Goal: Obtain resource: Download file/media

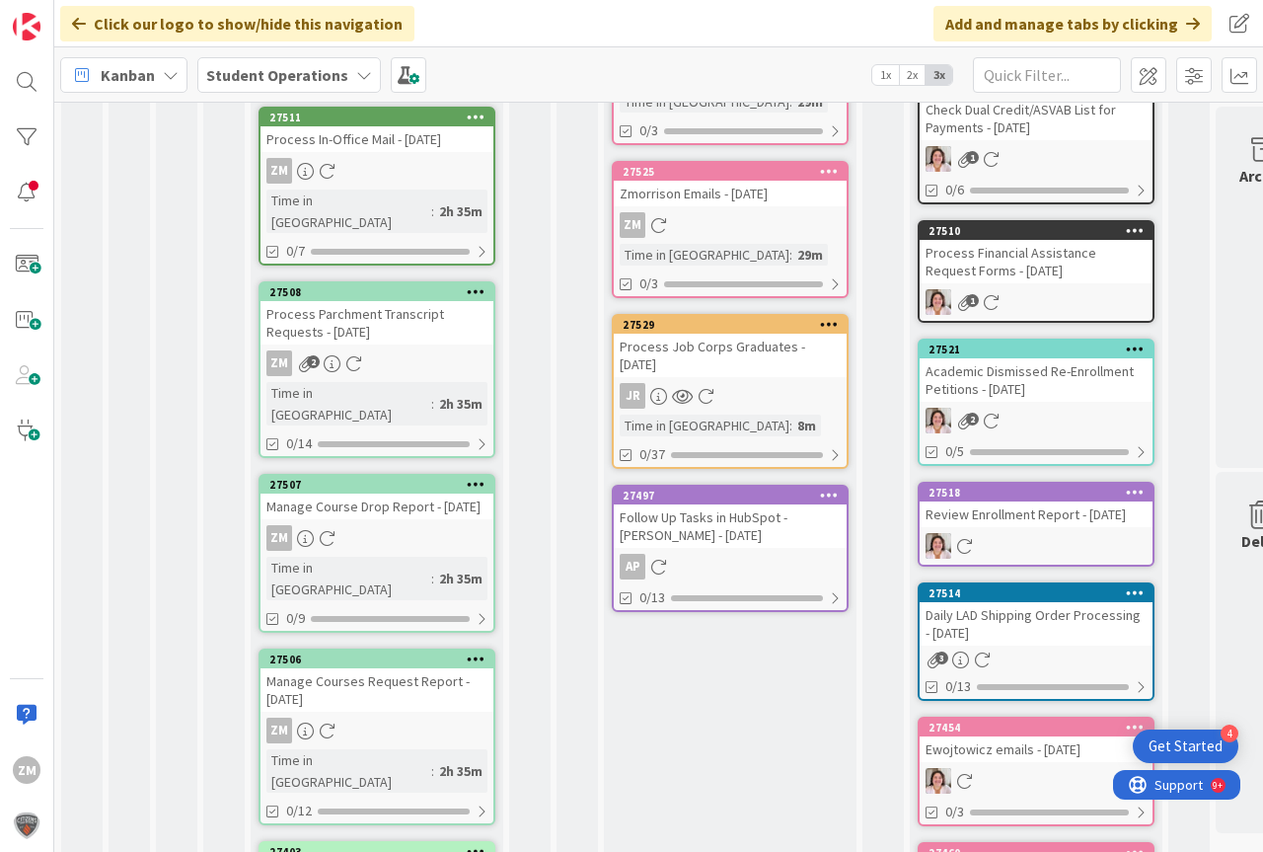
scroll to position [691, 0]
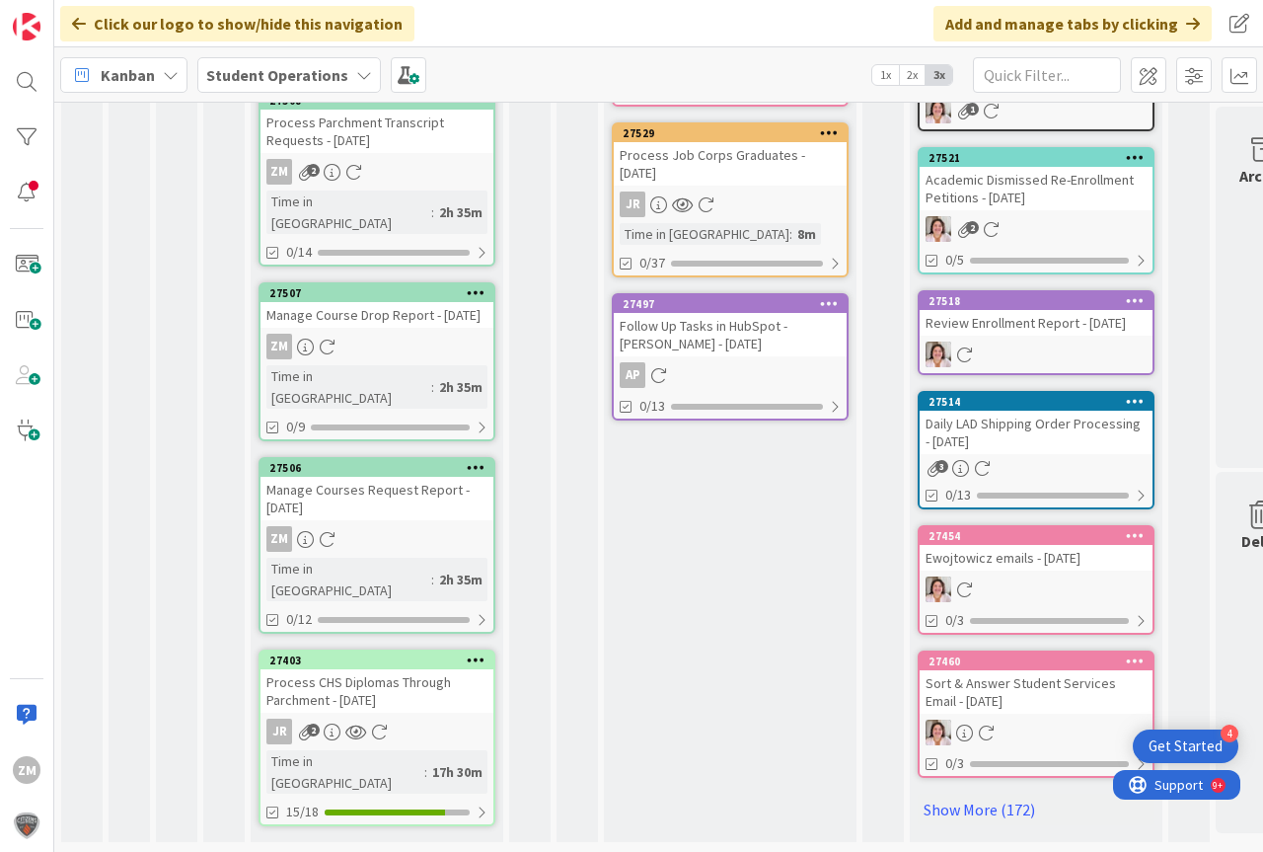
click at [360, 723] on icon at bounding box center [355, 731] width 21 height 17
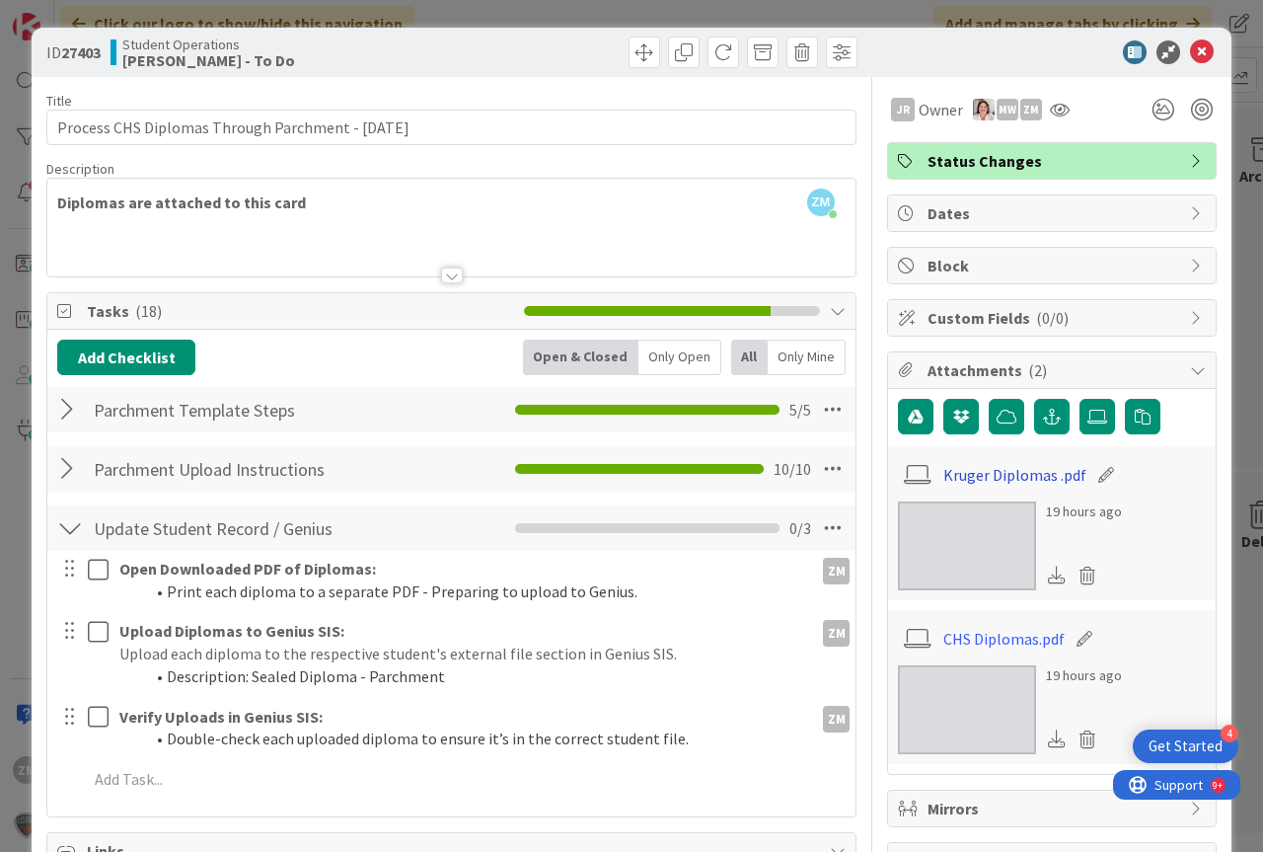
click at [992, 479] on link "Kruger Diplomas .pdf" at bounding box center [1014, 475] width 143 height 24
click at [1191, 53] on icon at bounding box center [1202, 52] width 24 height 24
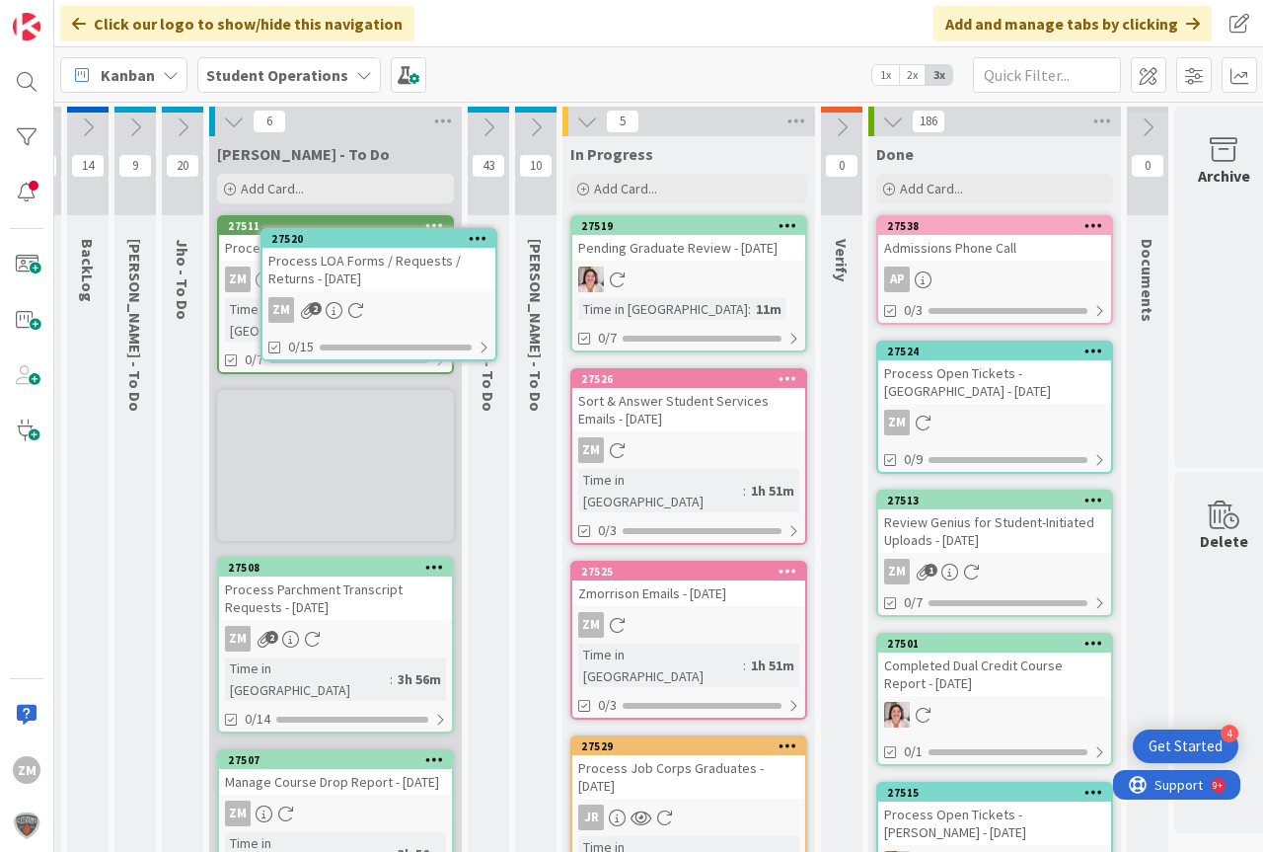
scroll to position [0, 30]
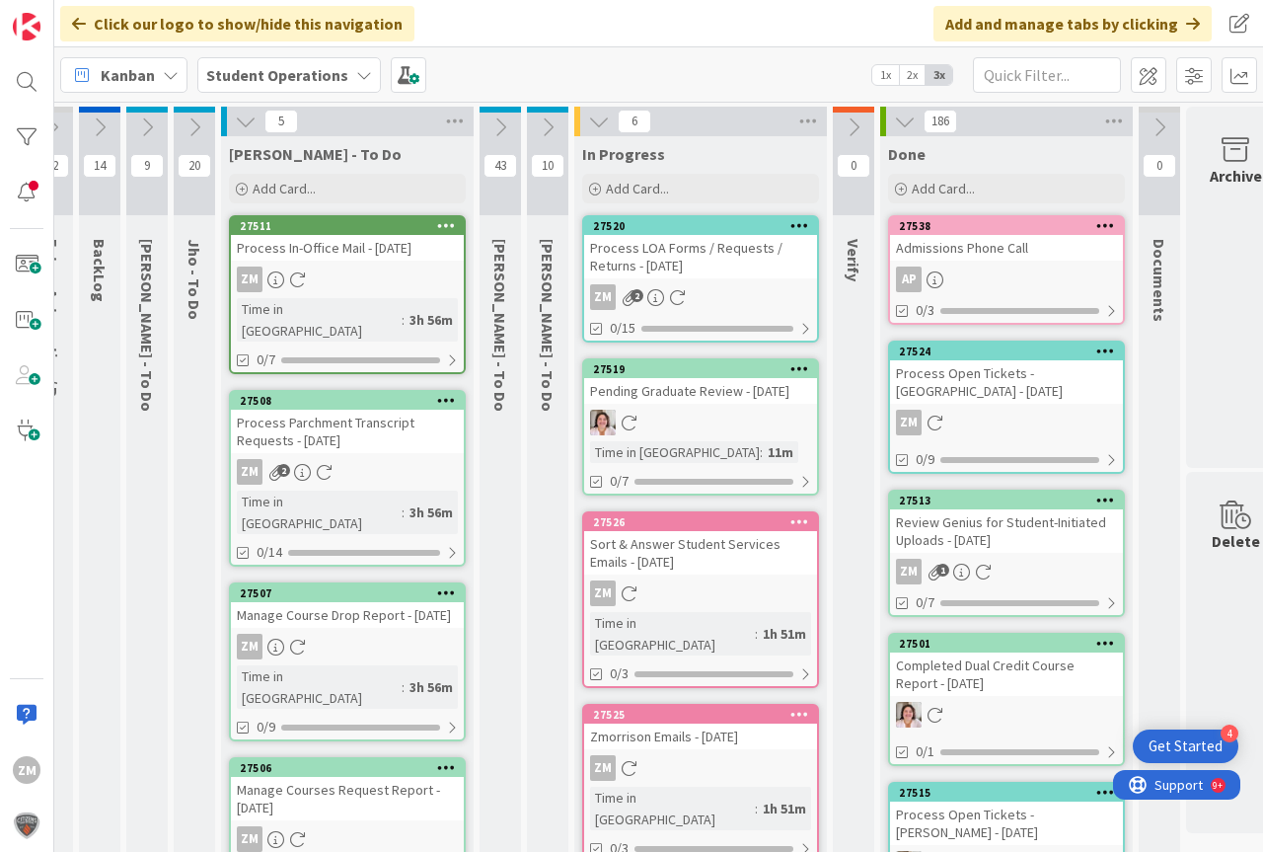
click at [680, 255] on div "Process LOA Forms / Requests / Returns - [DATE]" at bounding box center [700, 256] width 233 height 43
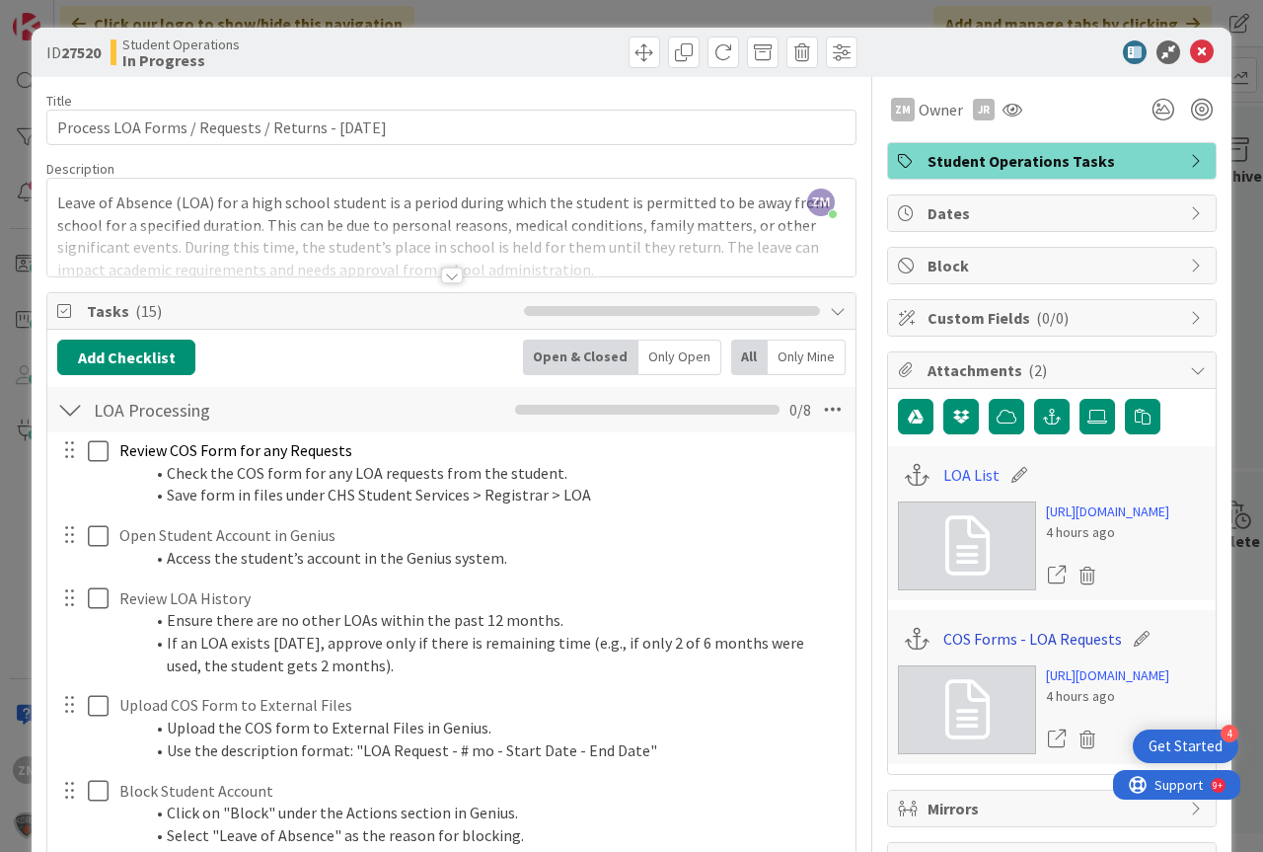
click at [984, 650] on link "COS Forms - LOA Requests" at bounding box center [1032, 639] width 179 height 24
click at [961, 473] on link "LOA List" at bounding box center [971, 475] width 56 height 24
click at [1190, 52] on icon at bounding box center [1202, 52] width 24 height 24
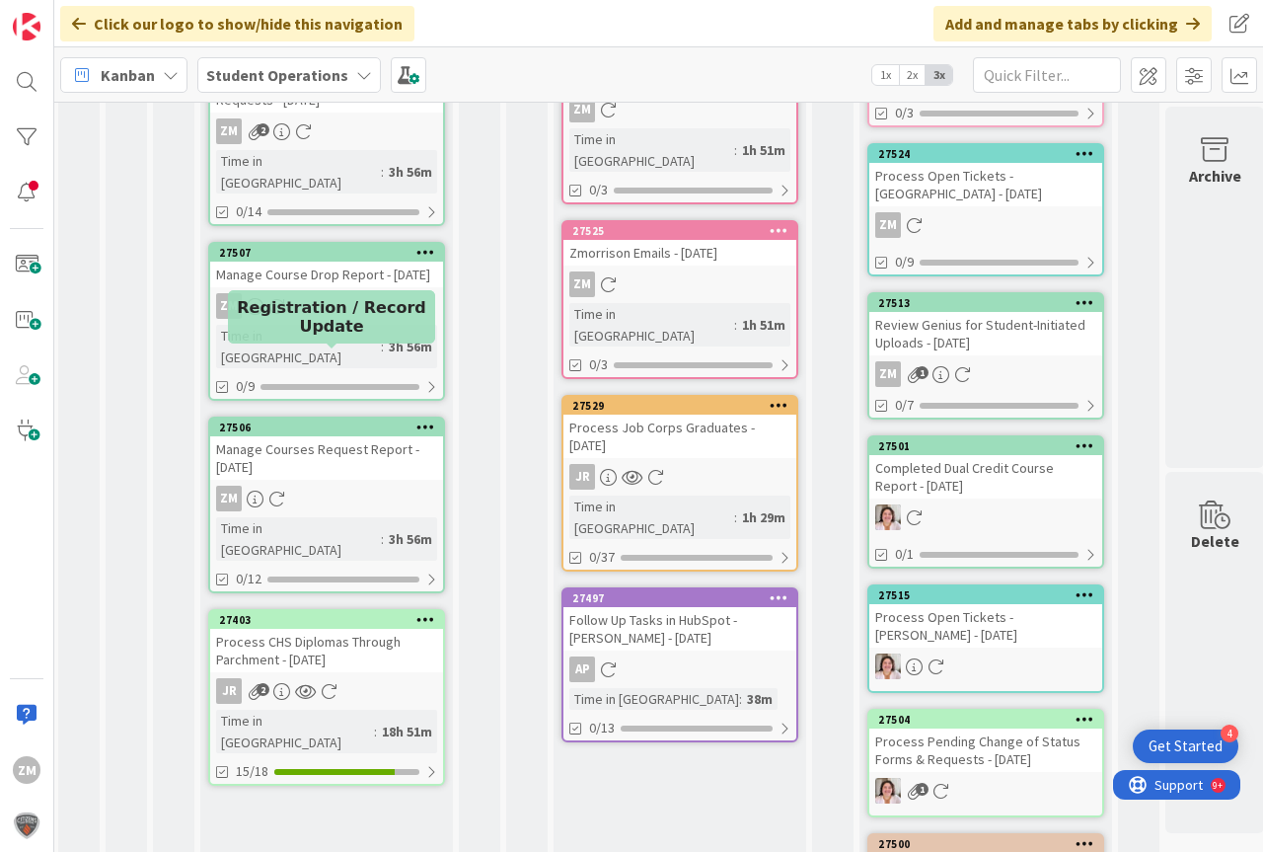
scroll to position [395, 50]
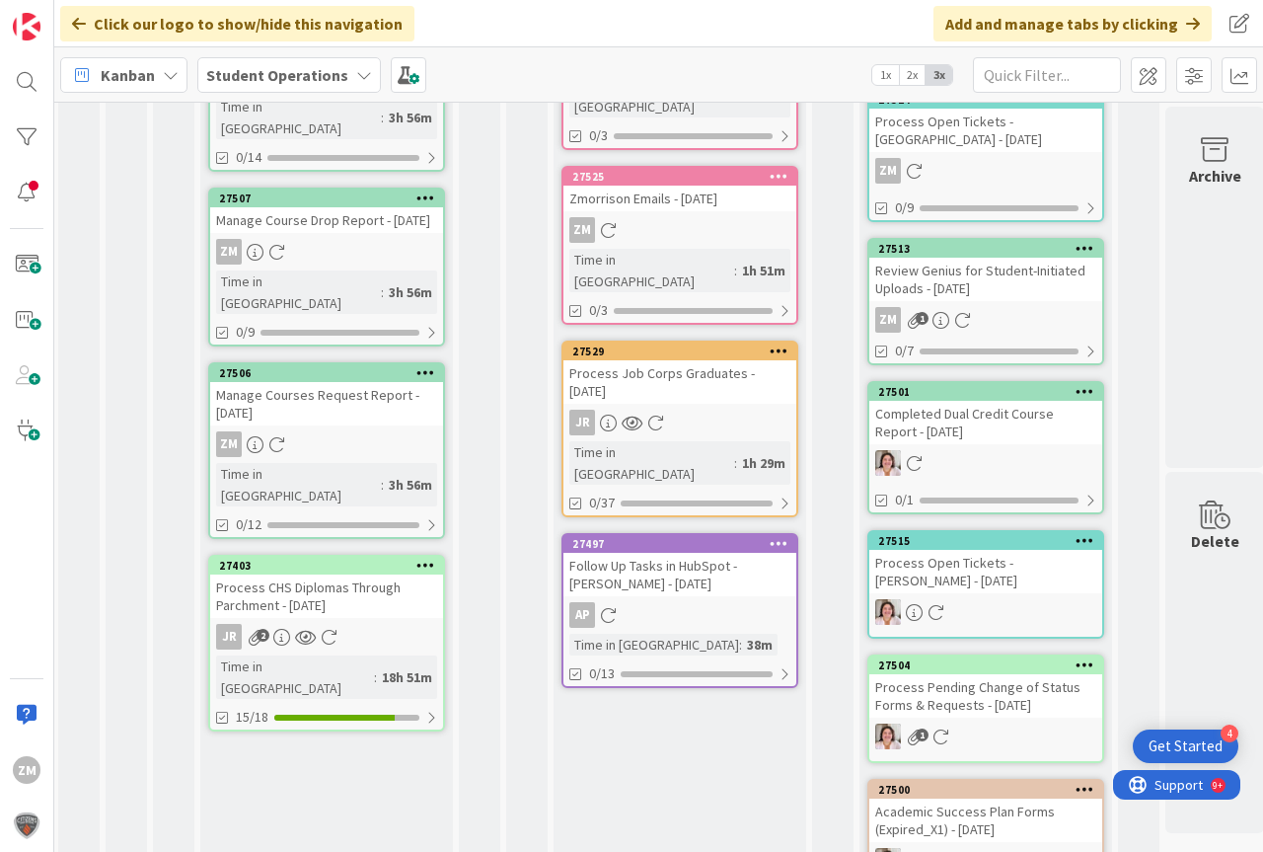
click at [335, 574] on div "Process CHS Diplomas Through Parchment - [DATE]" at bounding box center [326, 595] width 233 height 43
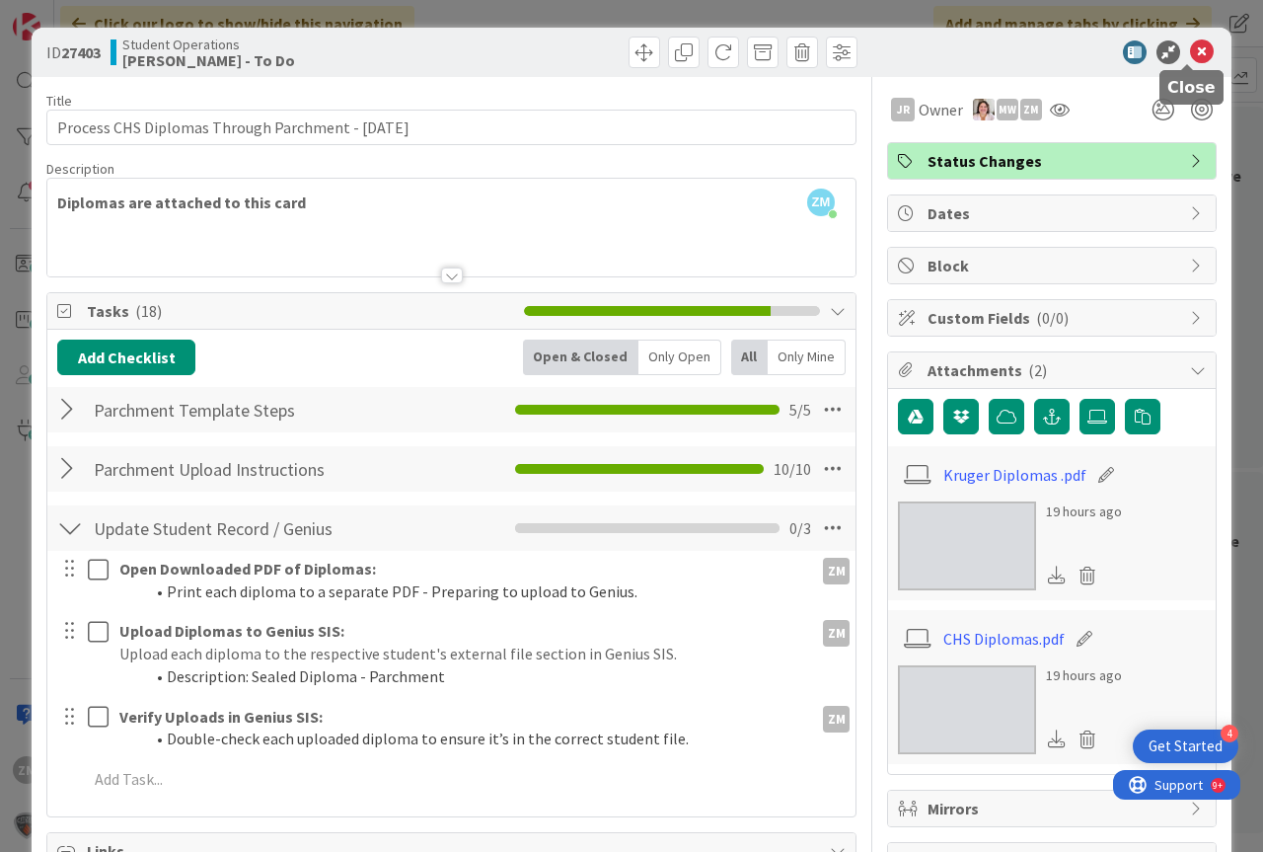
click at [1190, 52] on icon at bounding box center [1202, 52] width 24 height 24
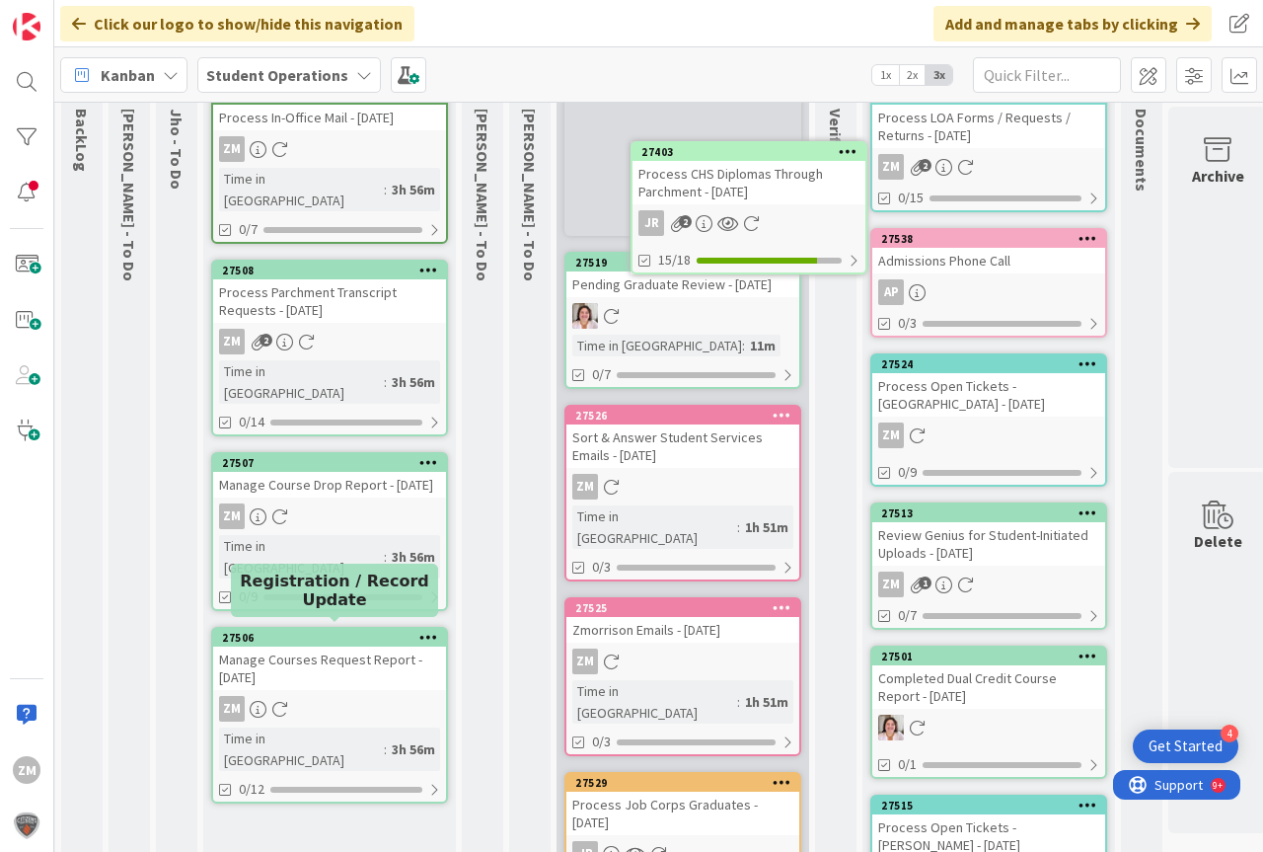
scroll to position [0, 47]
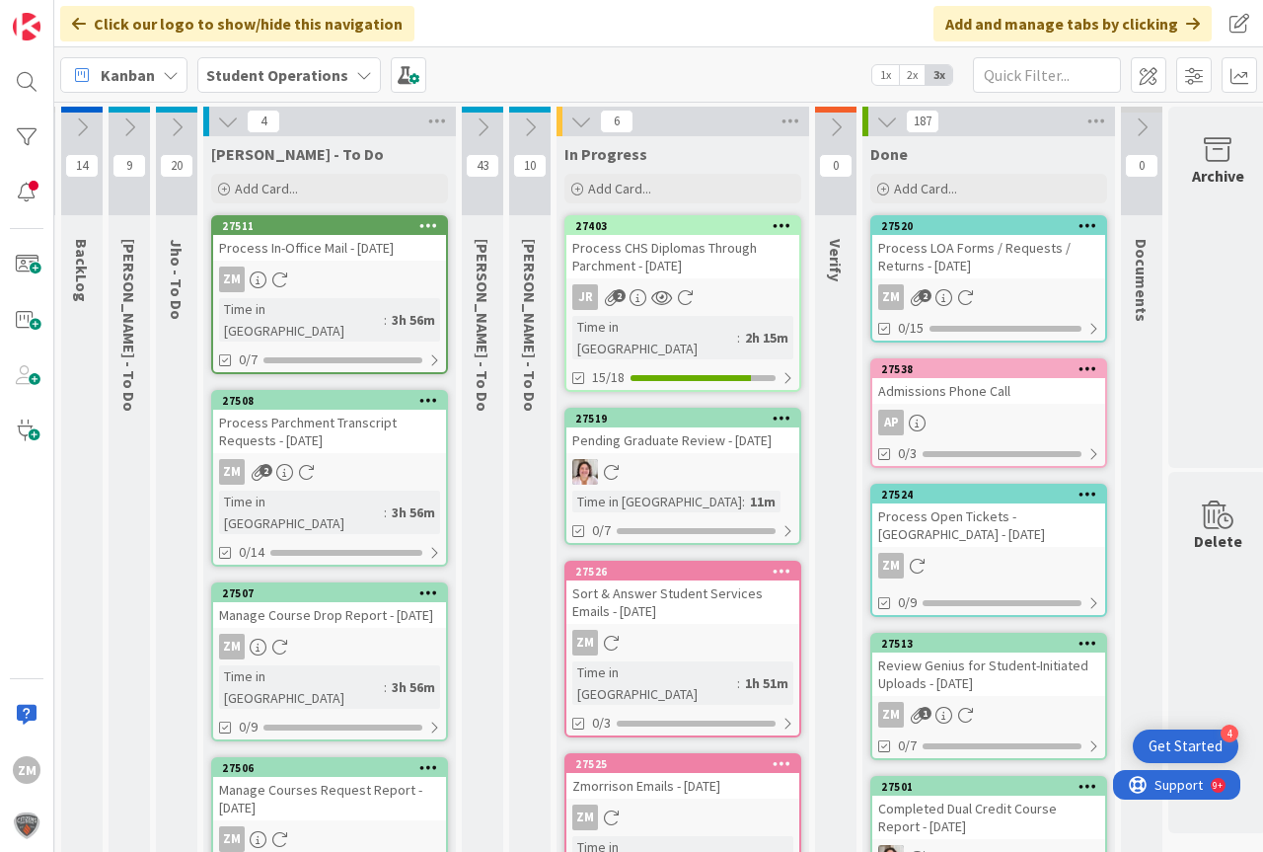
click at [645, 273] on div "Process CHS Diplomas Through Parchment - [DATE]" at bounding box center [682, 256] width 233 height 43
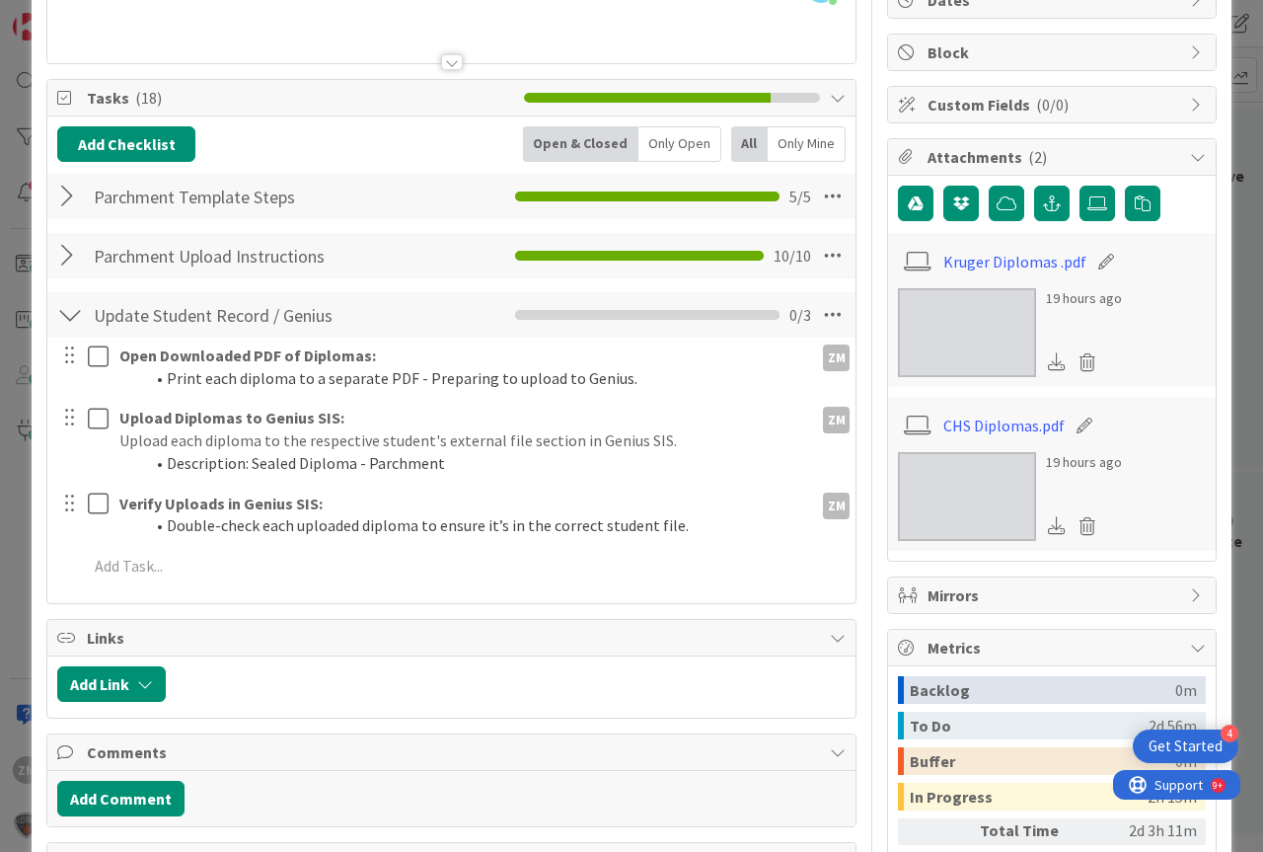
scroll to position [197, 0]
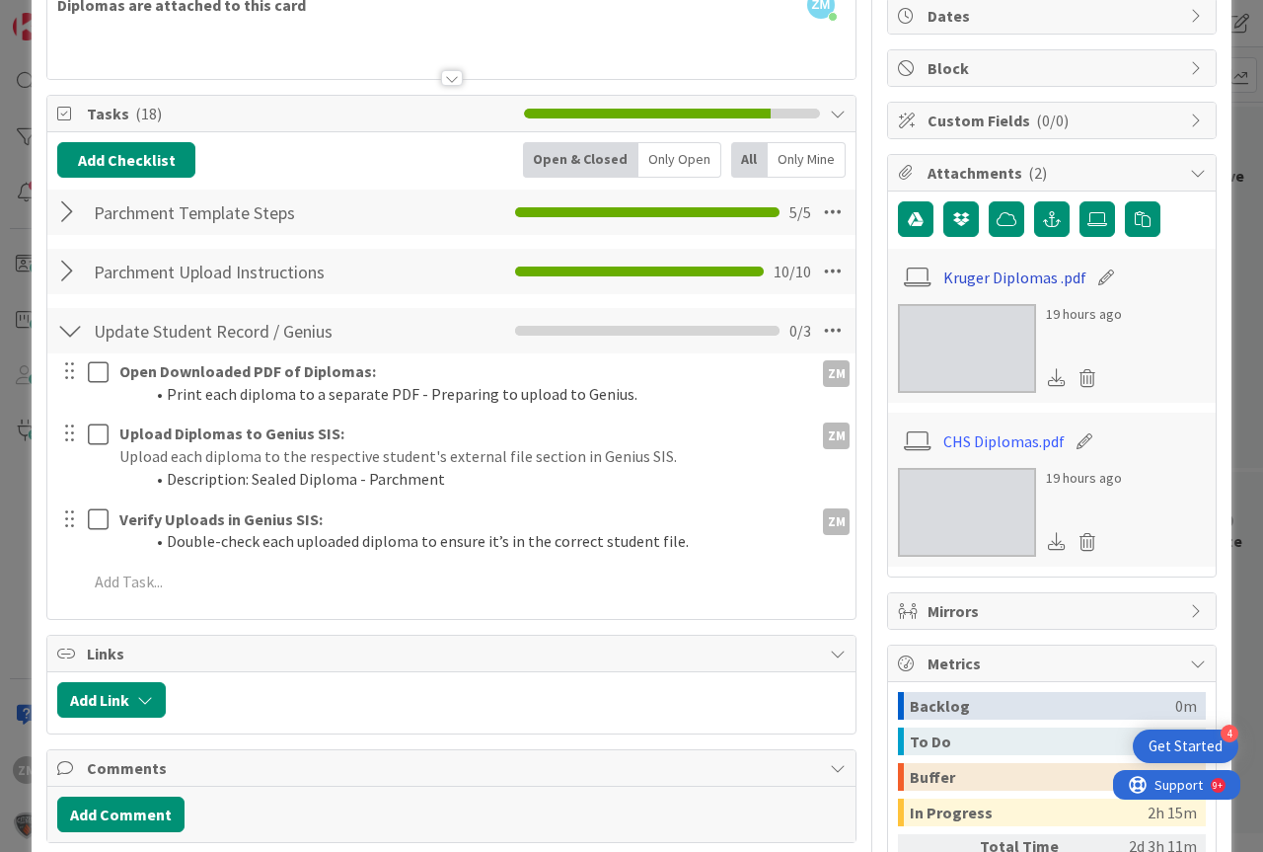
click at [1044, 278] on link "Kruger Diplomas .pdf" at bounding box center [1014, 277] width 143 height 24
click at [998, 273] on link "Kruger Diplomas .pdf" at bounding box center [1014, 277] width 143 height 24
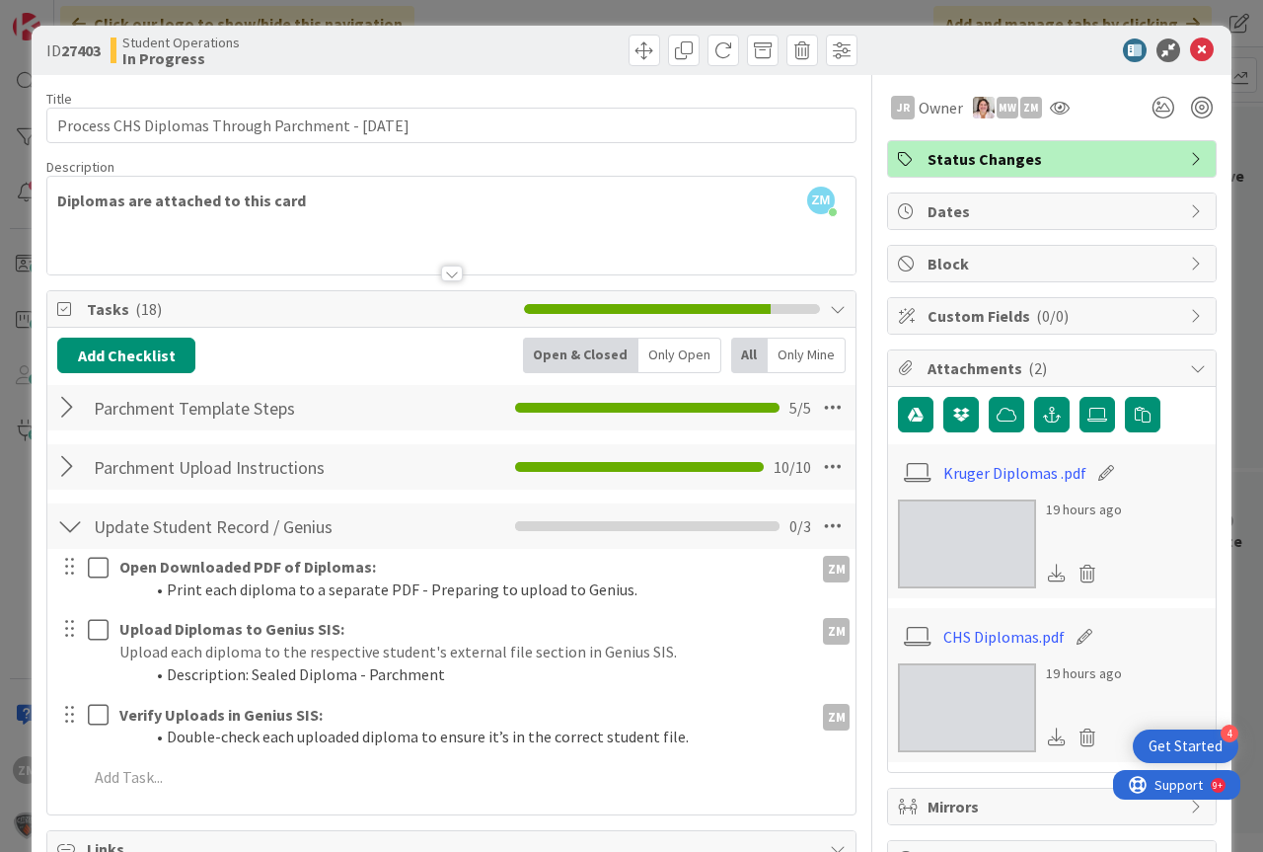
scroll to position [0, 0]
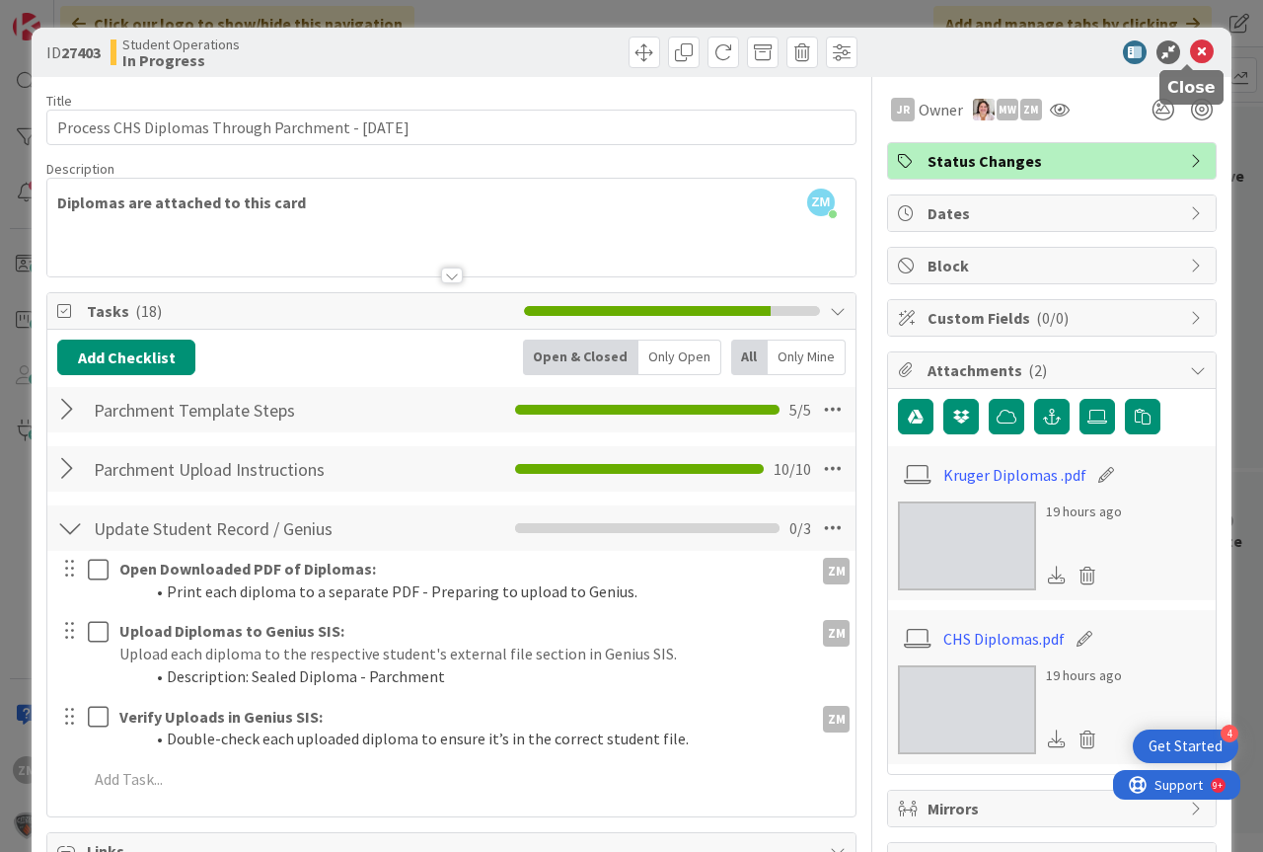
click at [1190, 51] on icon at bounding box center [1202, 52] width 24 height 24
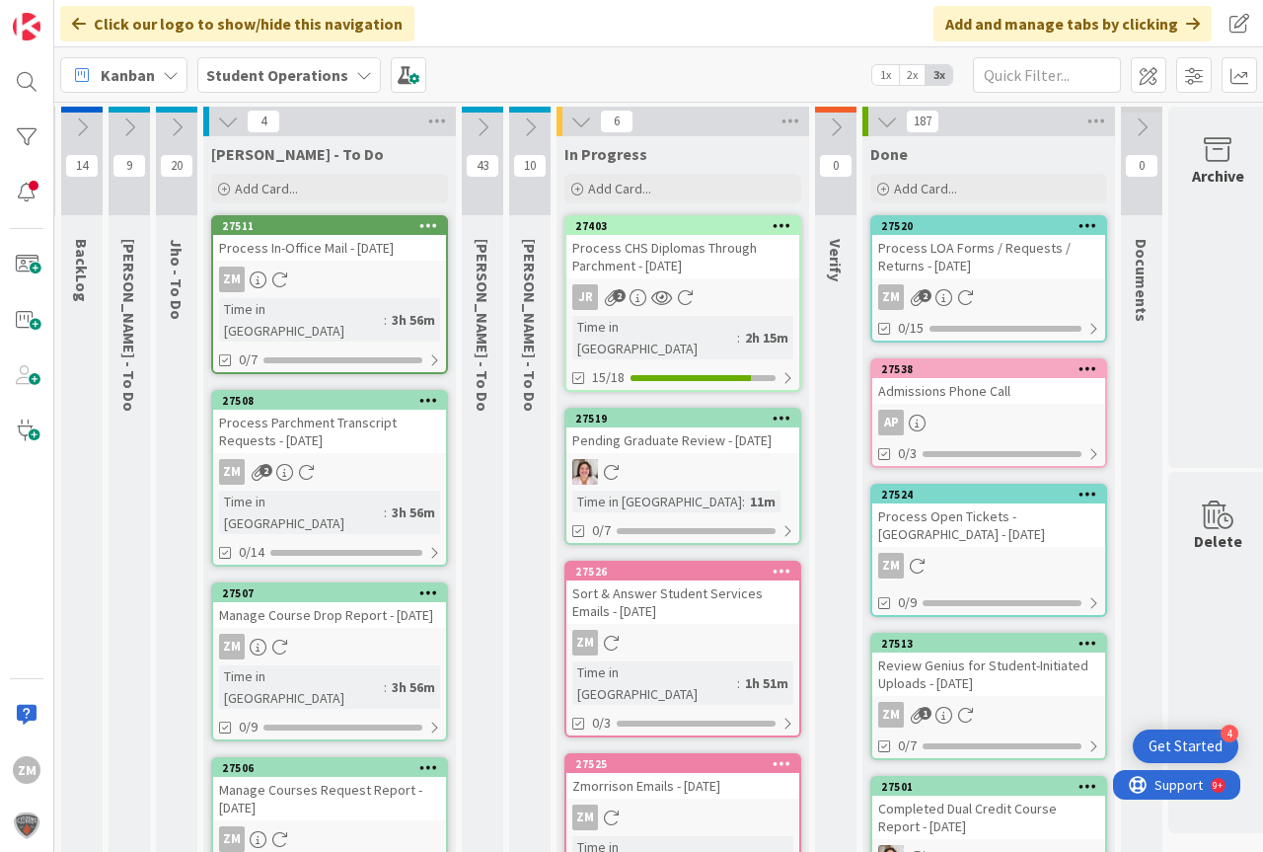
click at [663, 302] on icon at bounding box center [661, 297] width 21 height 17
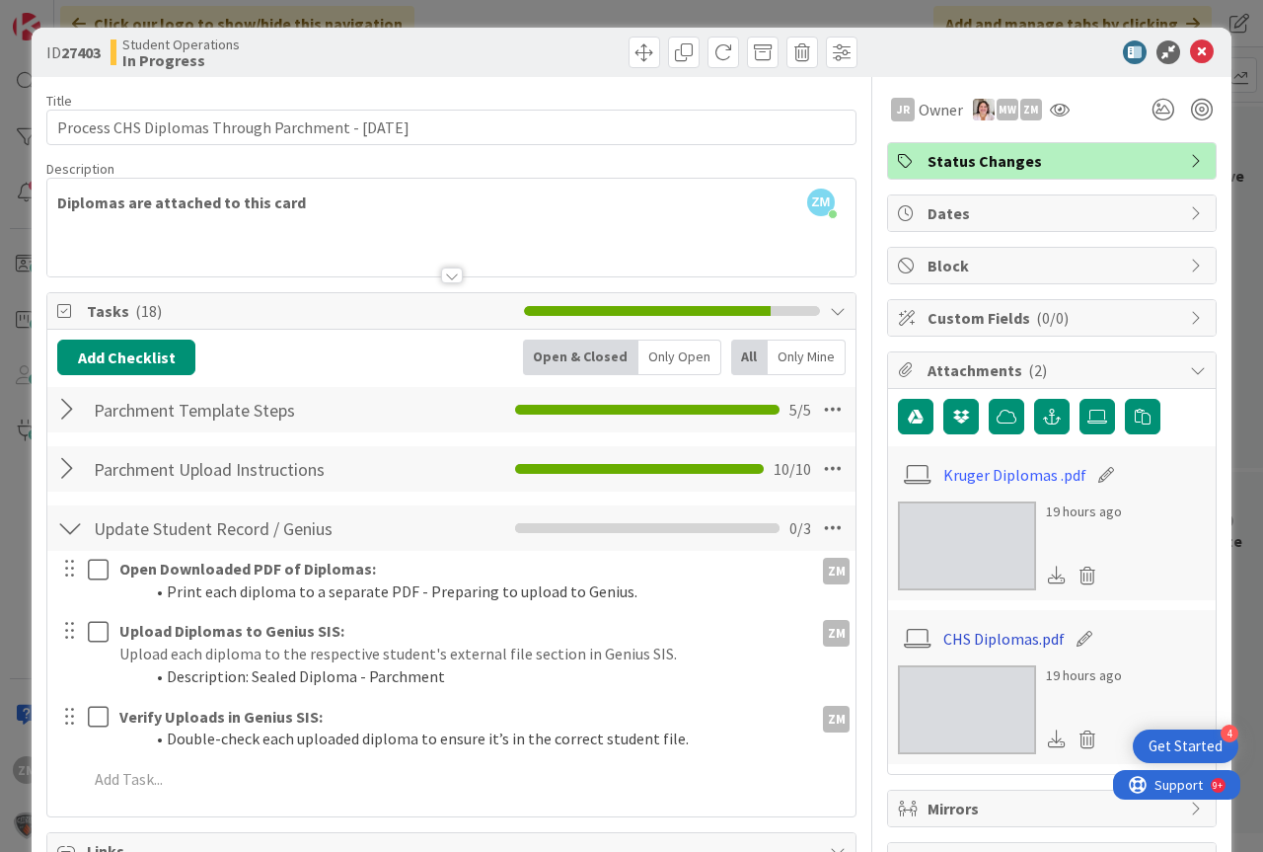
click at [975, 634] on link "CHS Diplomas.pdf" at bounding box center [1003, 639] width 121 height 24
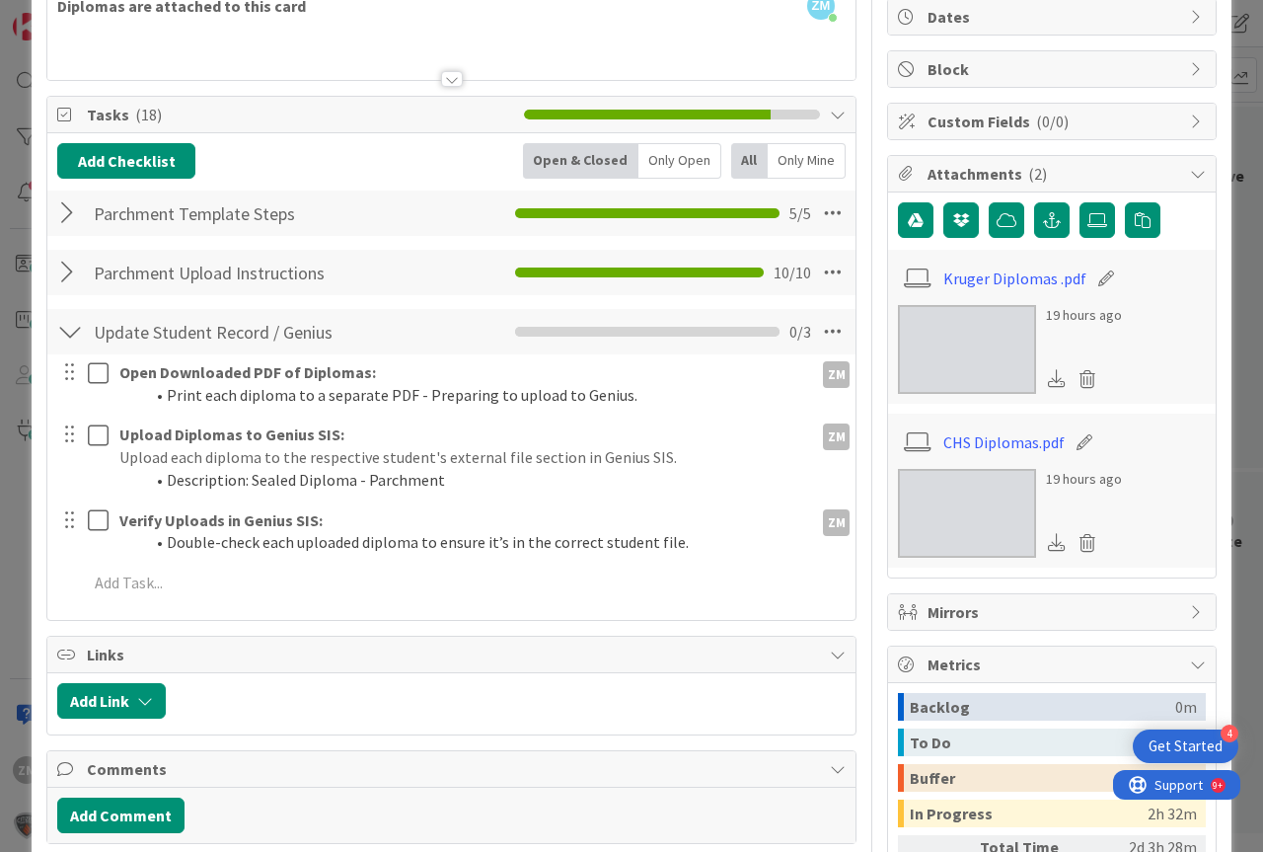
scroll to position [197, 0]
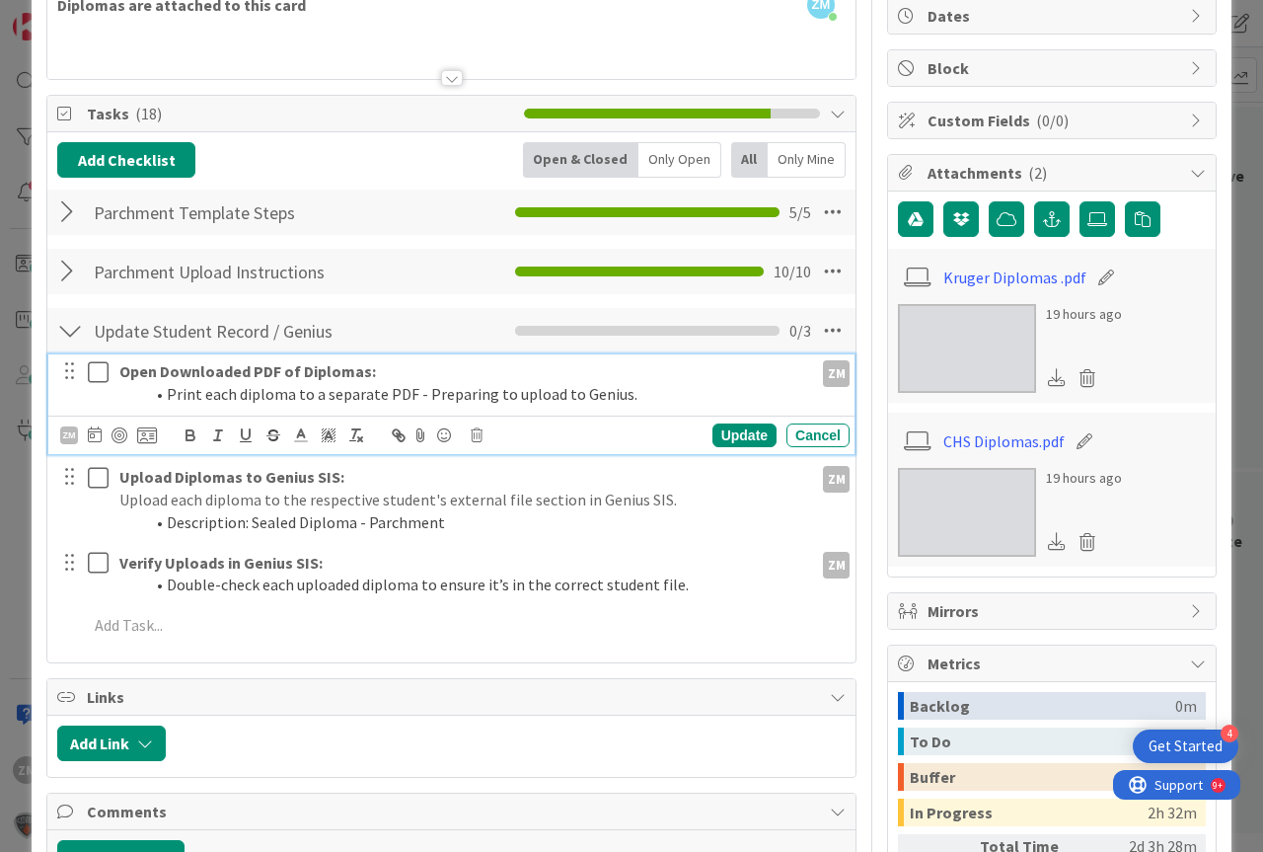
click at [99, 374] on icon at bounding box center [103, 372] width 30 height 24
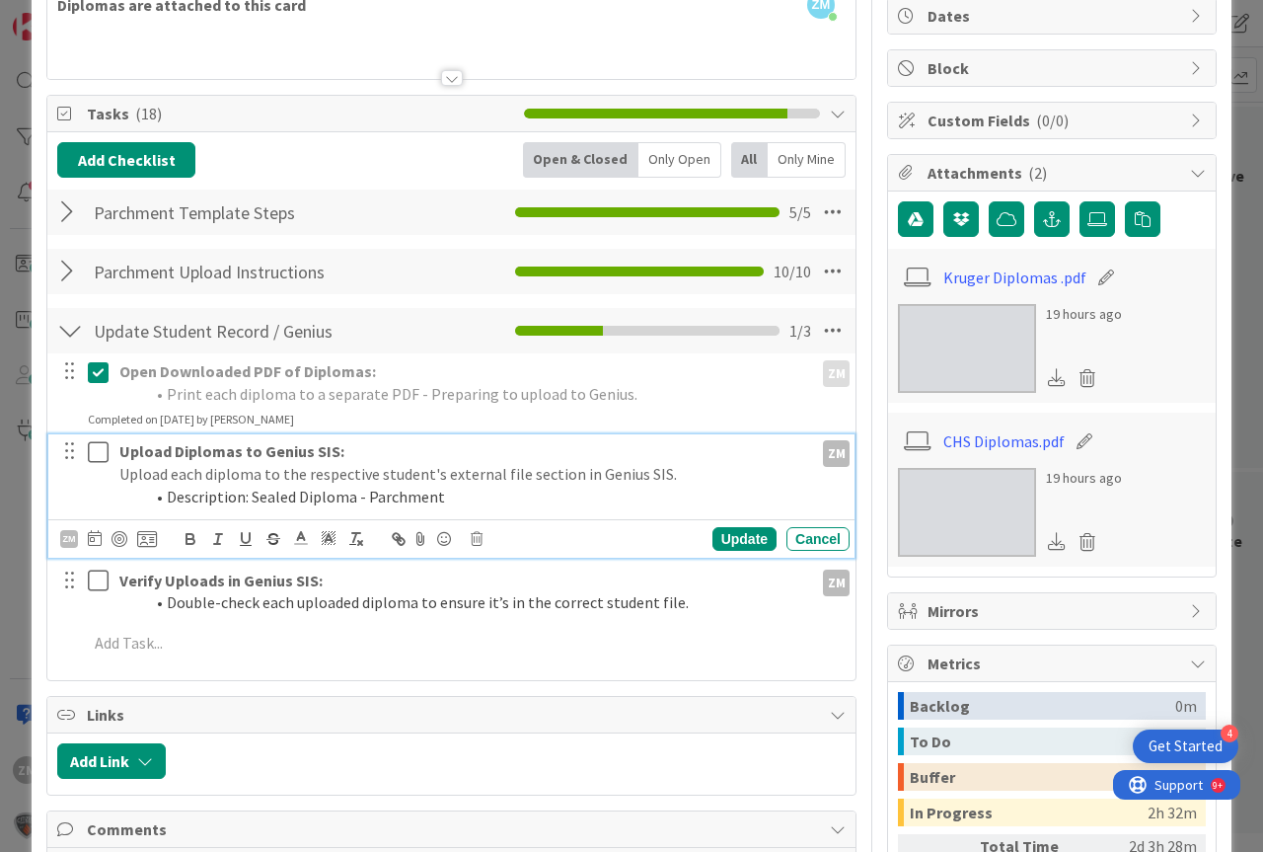
click at [96, 450] on icon at bounding box center [103, 452] width 30 height 24
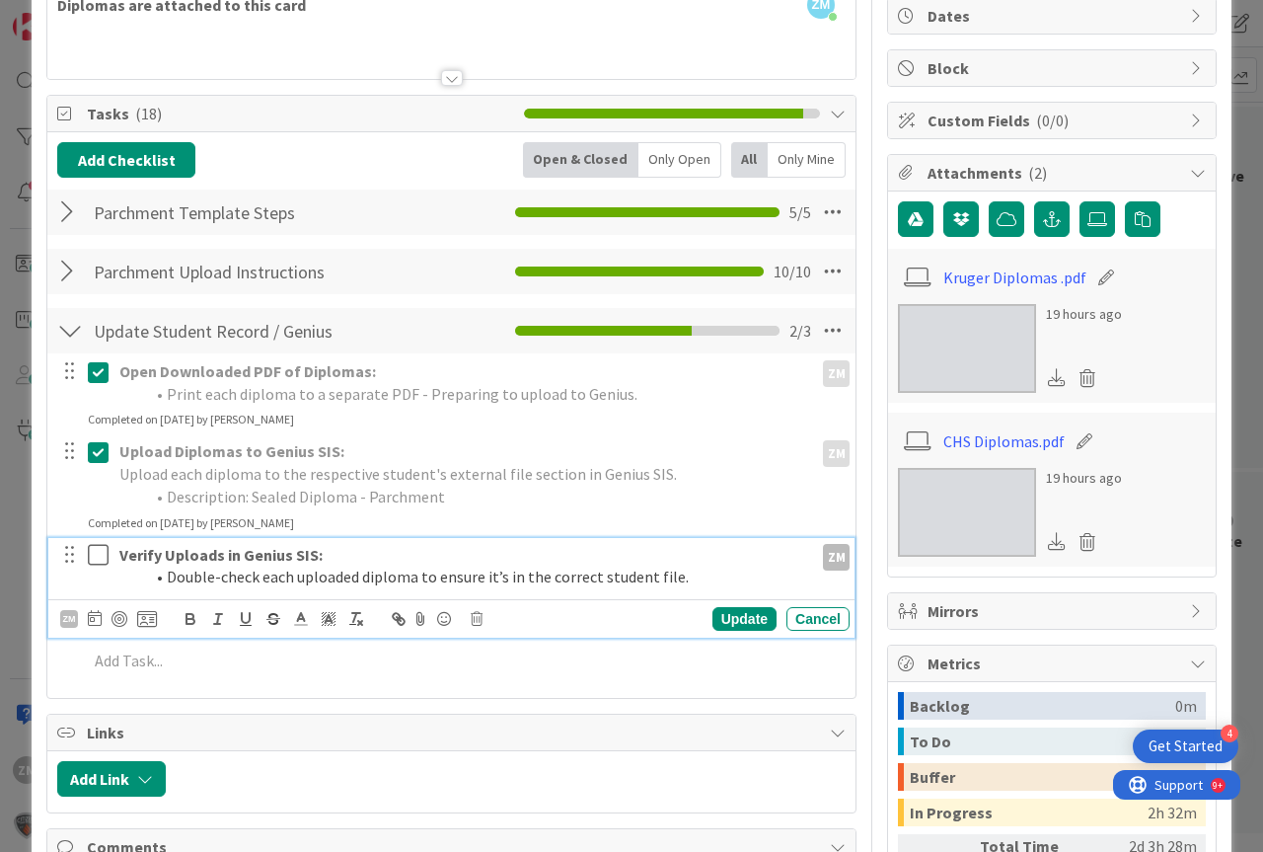
click at [100, 556] on icon at bounding box center [103, 555] width 30 height 24
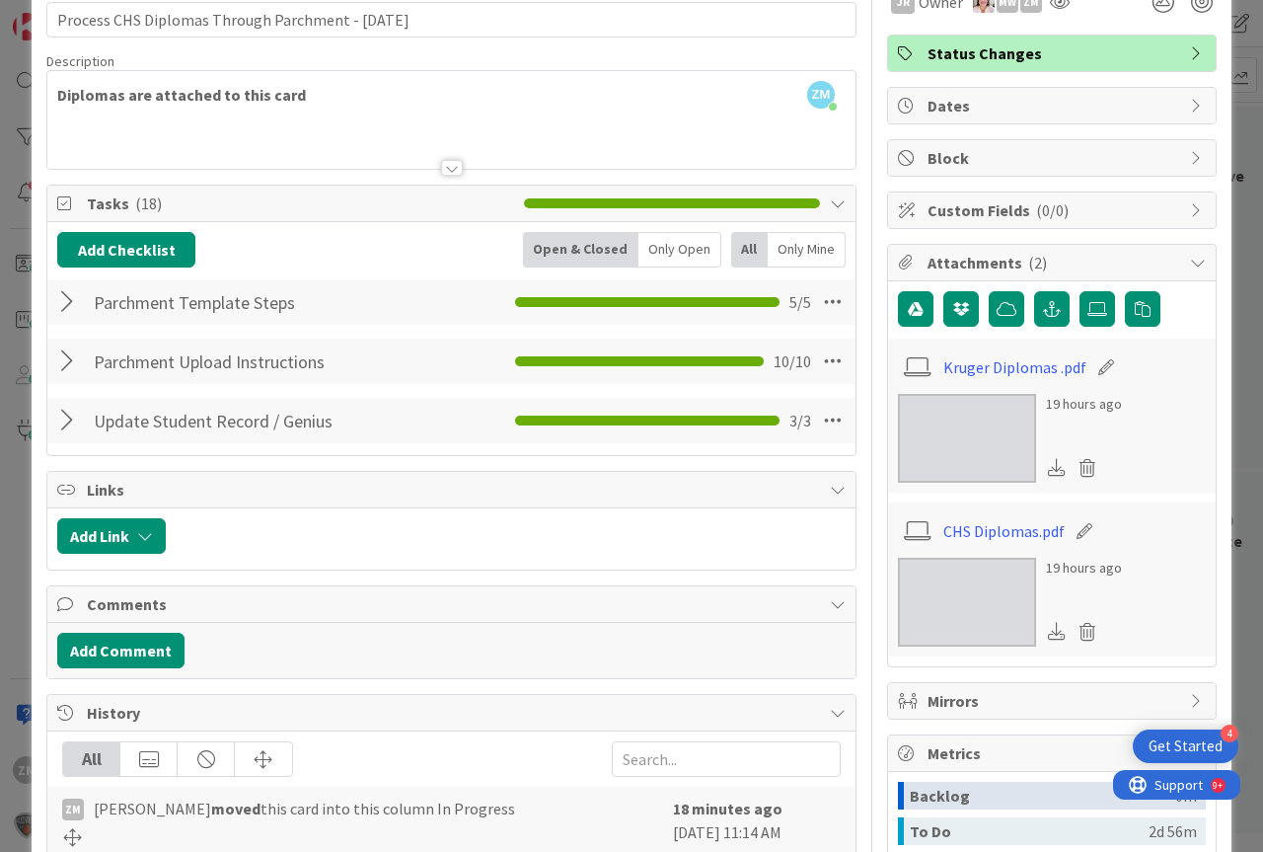
scroll to position [0, 0]
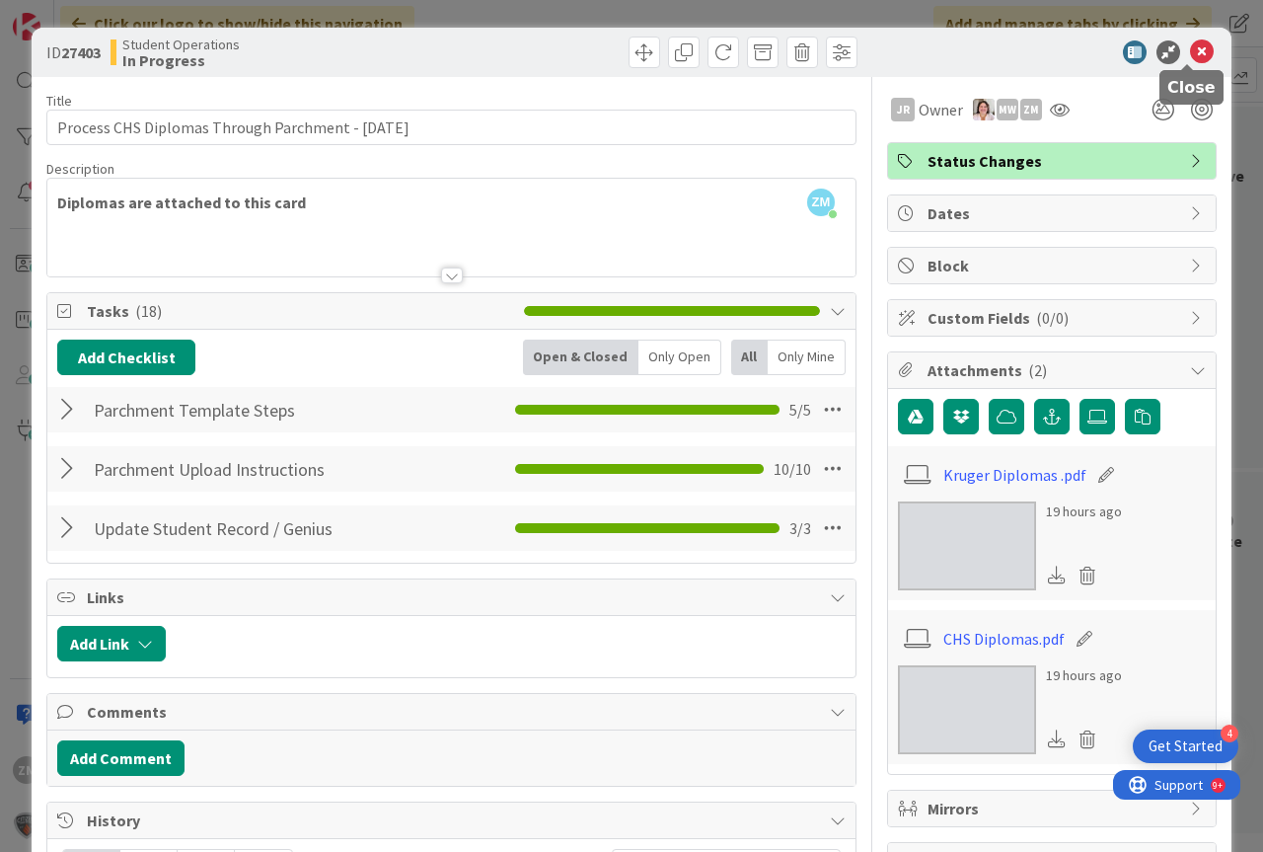
click at [1190, 54] on icon at bounding box center [1202, 52] width 24 height 24
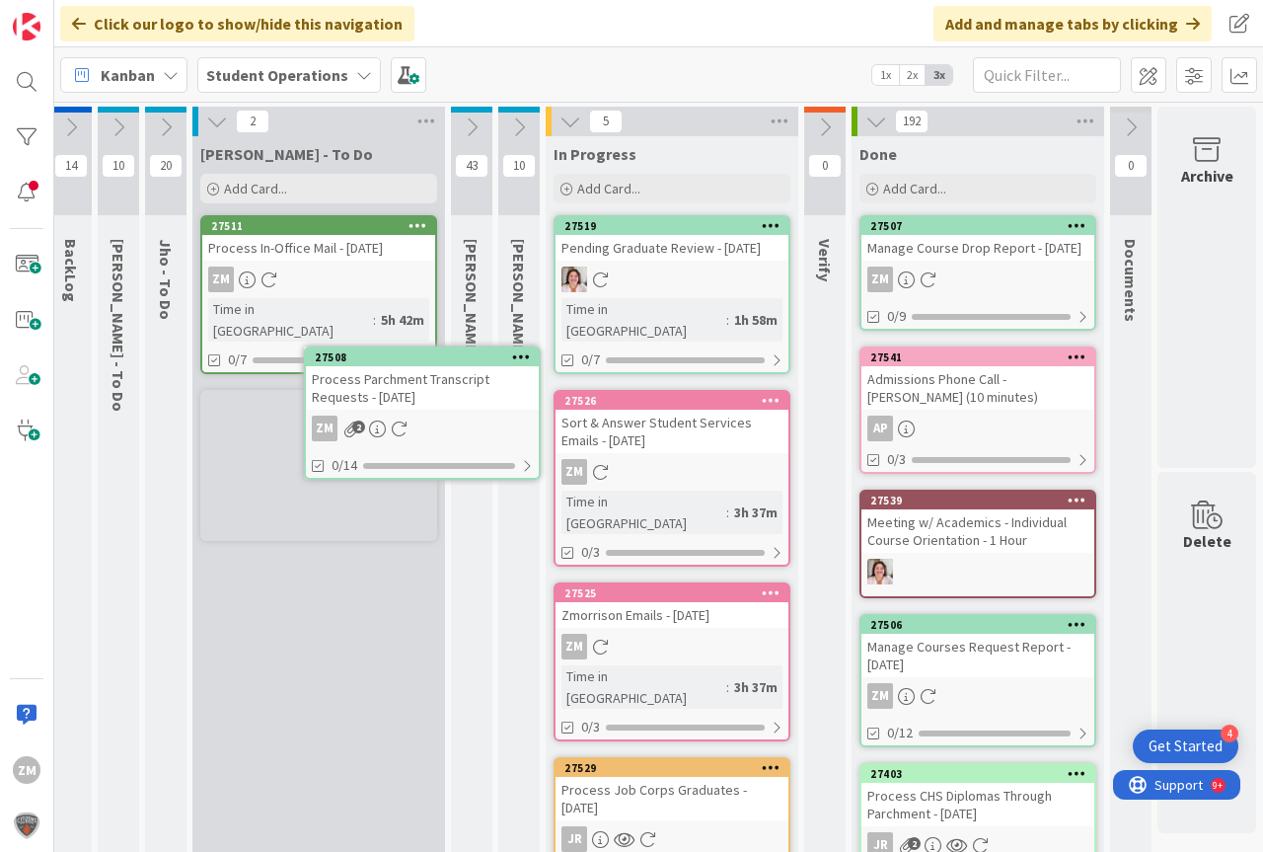
scroll to position [0, 45]
